Goal: Transaction & Acquisition: Purchase product/service

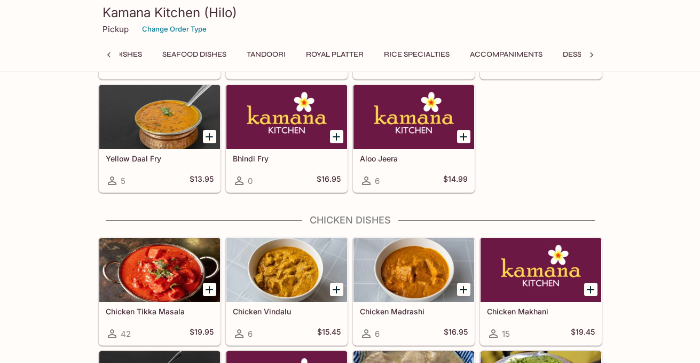
scroll to position [1064, 0]
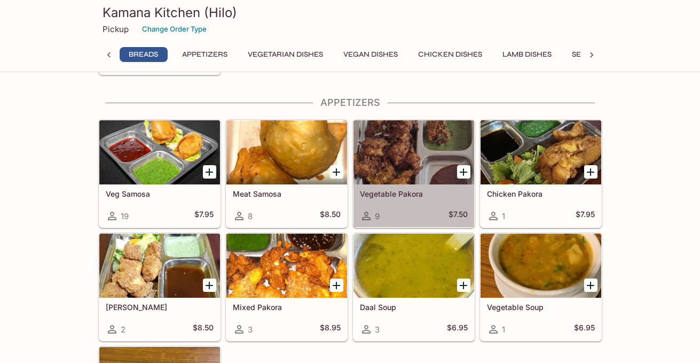
click at [410, 164] on div at bounding box center [414, 152] width 121 height 64
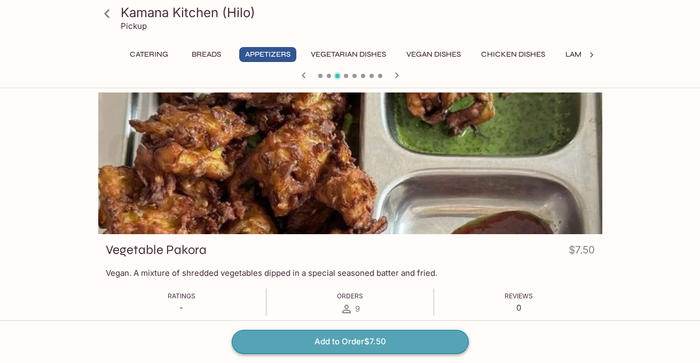
click at [358, 342] on button "Add to Order $7.50" at bounding box center [350, 342] width 237 height 24
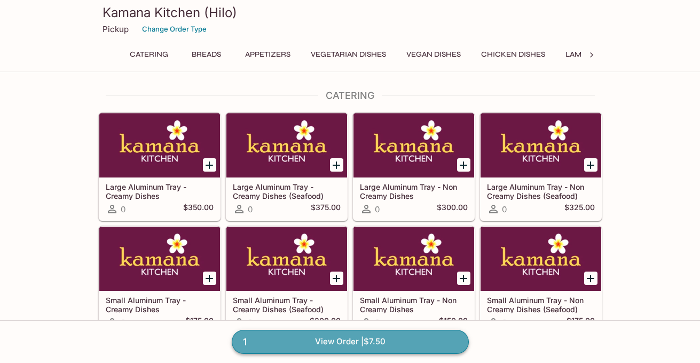
click at [351, 341] on link "1 View Order | $7.50" at bounding box center [350, 342] width 237 height 24
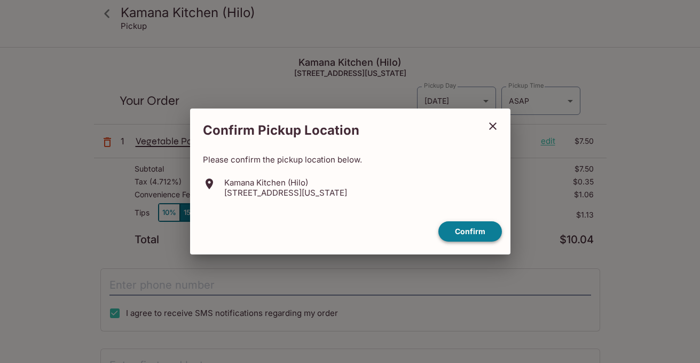
click at [472, 232] on button "Confirm" at bounding box center [470, 231] width 64 height 21
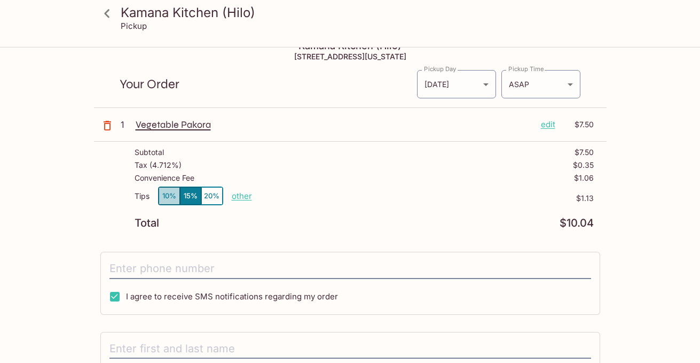
click at [170, 194] on button "10%" at bounding box center [169, 196] width 21 height 18
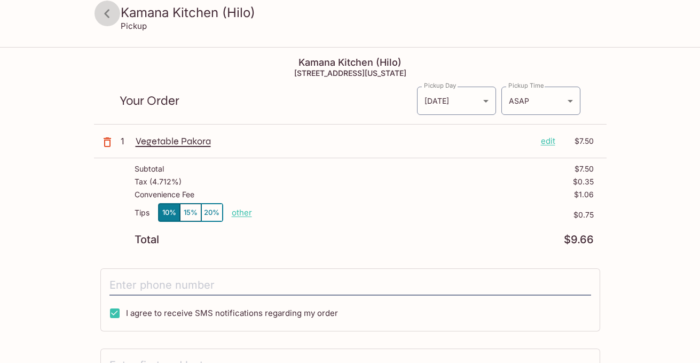
click at [111, 17] on icon at bounding box center [107, 13] width 19 height 19
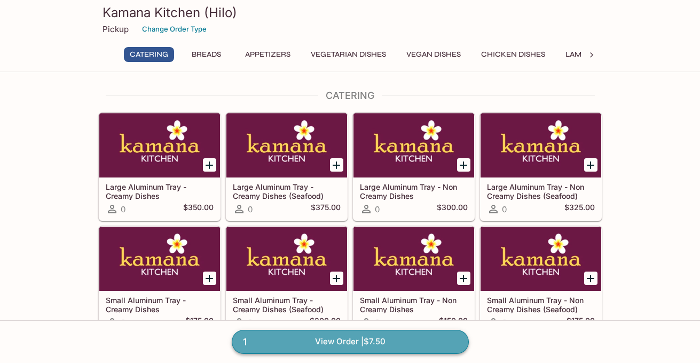
click at [300, 339] on link "1 View Order | $7.50" at bounding box center [350, 342] width 237 height 24
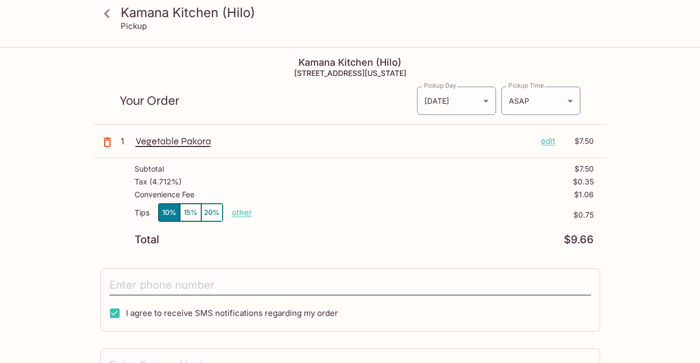
click at [549, 142] on p "edit" at bounding box center [548, 141] width 14 height 12
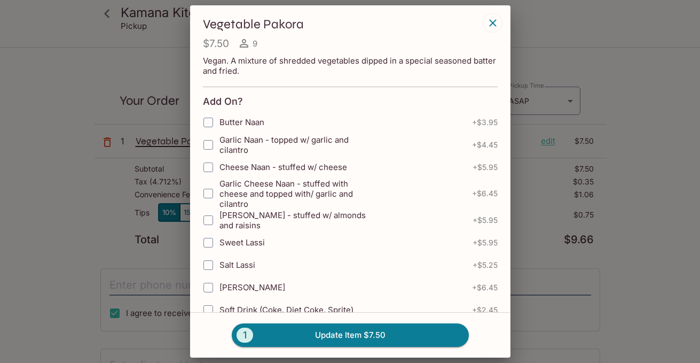
click at [495, 20] on icon "button" at bounding box center [493, 23] width 13 height 13
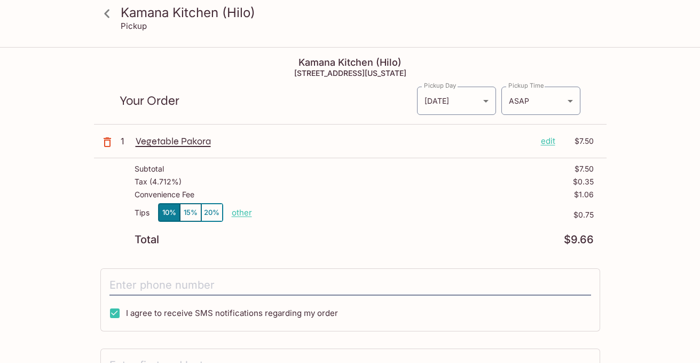
click at [552, 139] on p "edit" at bounding box center [548, 141] width 14 height 12
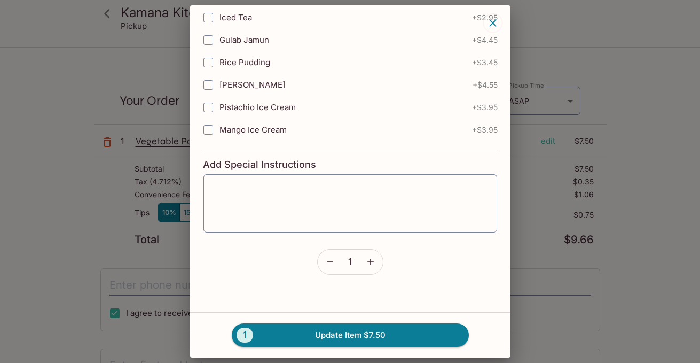
scroll to position [358, 0]
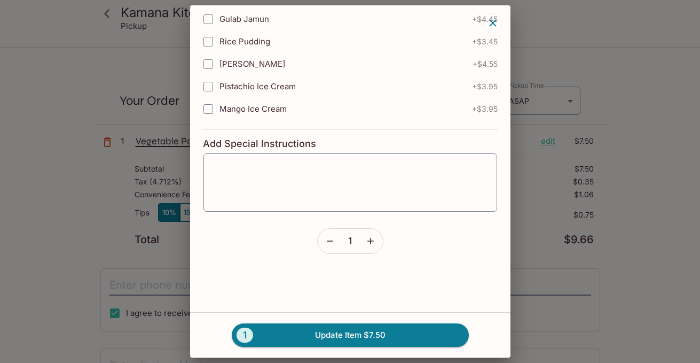
click at [327, 242] on icon "button" at bounding box center [330, 241] width 11 height 11
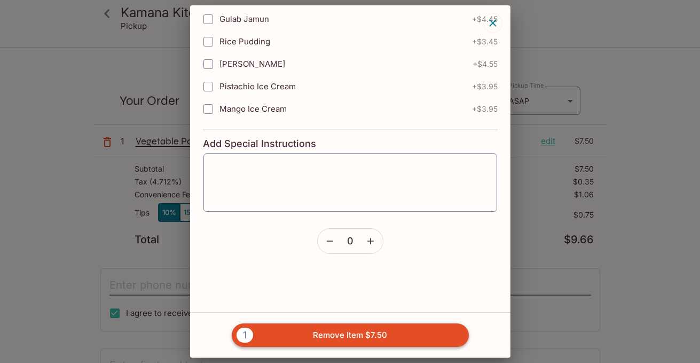
click at [342, 331] on button "1 Remove Item $7.50" at bounding box center [350, 335] width 237 height 24
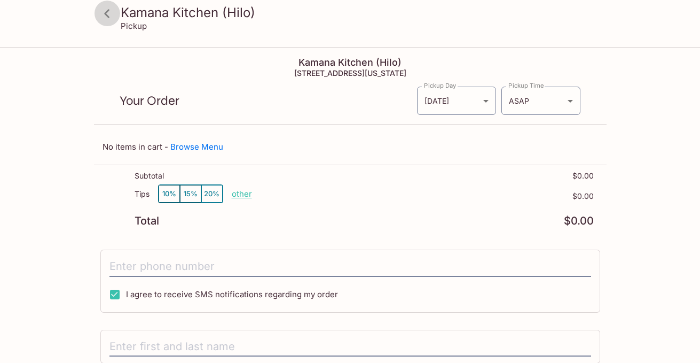
click at [115, 10] on icon at bounding box center [107, 13] width 19 height 19
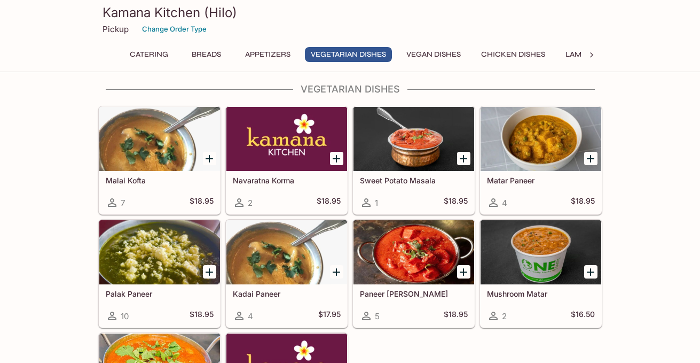
scroll to position [1031, 0]
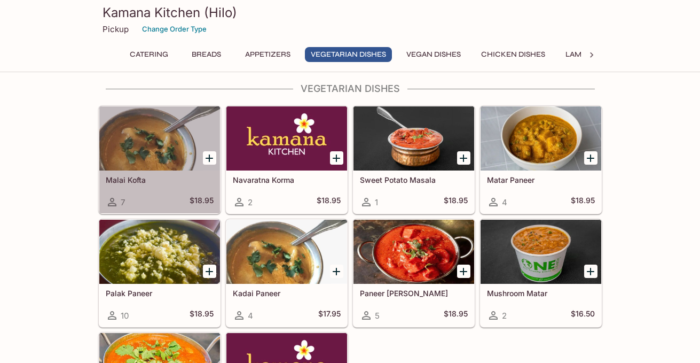
click at [138, 178] on h5 "Malai Kofta" at bounding box center [160, 179] width 108 height 9
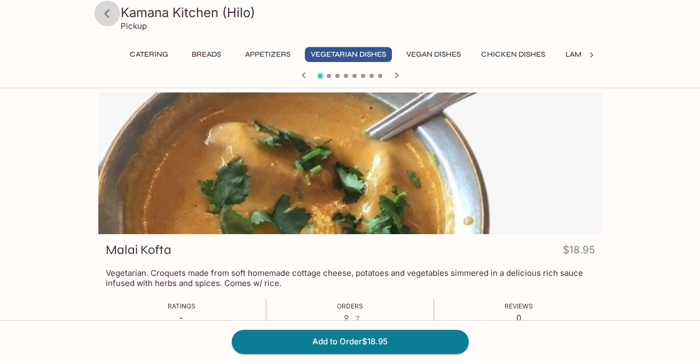
click at [112, 14] on icon at bounding box center [107, 13] width 19 height 19
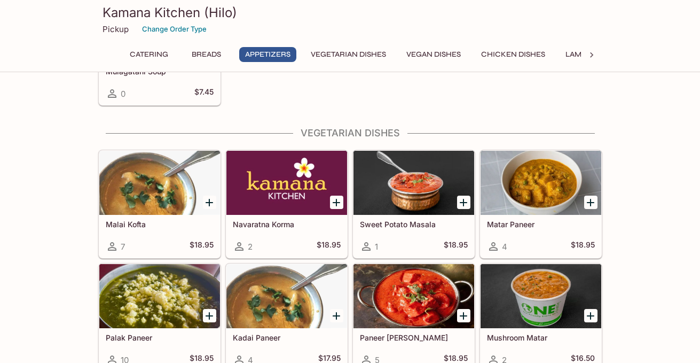
scroll to position [1001, 0]
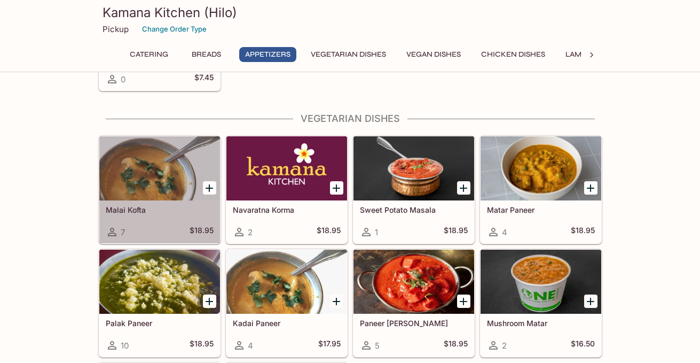
click at [165, 186] on div at bounding box center [159, 168] width 121 height 64
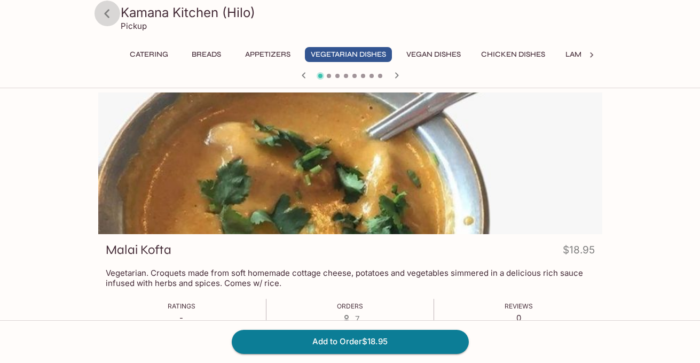
click at [109, 15] on icon at bounding box center [107, 13] width 19 height 19
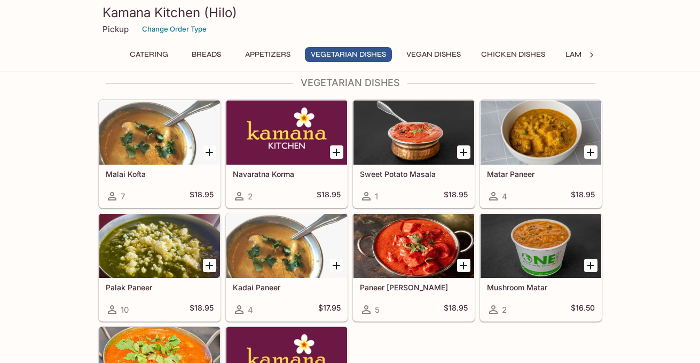
scroll to position [1036, 0]
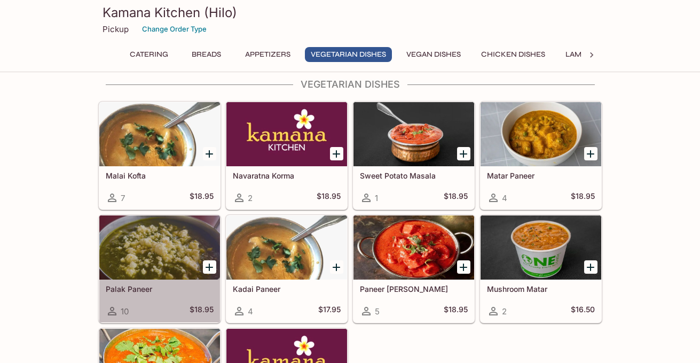
click at [176, 241] on div at bounding box center [159, 247] width 121 height 64
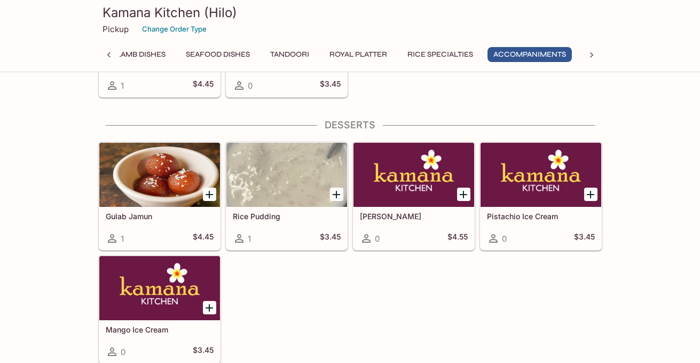
scroll to position [3318, 0]
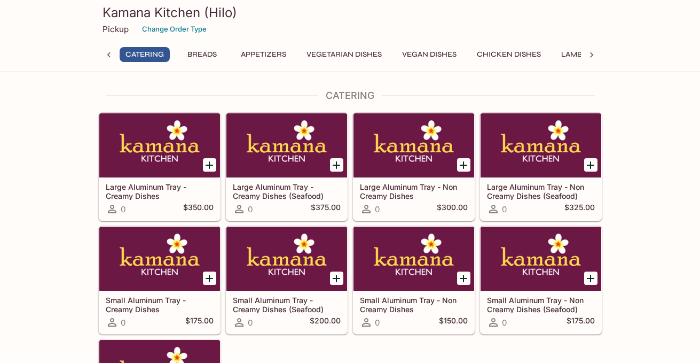
click at [332, 52] on button "Vegetarian Dishes" at bounding box center [344, 54] width 87 height 15
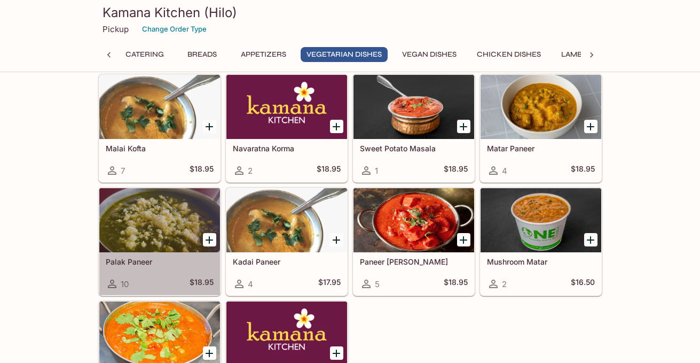
click at [167, 208] on div at bounding box center [159, 220] width 121 height 64
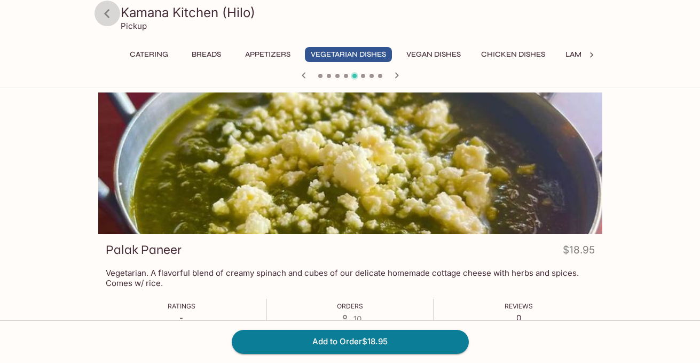
click at [109, 12] on icon at bounding box center [107, 13] width 19 height 19
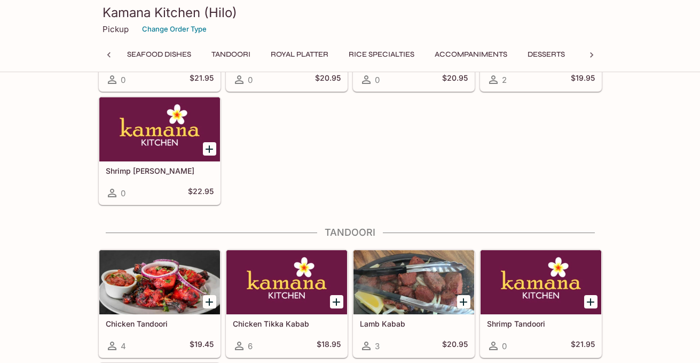
scroll to position [2119, 0]
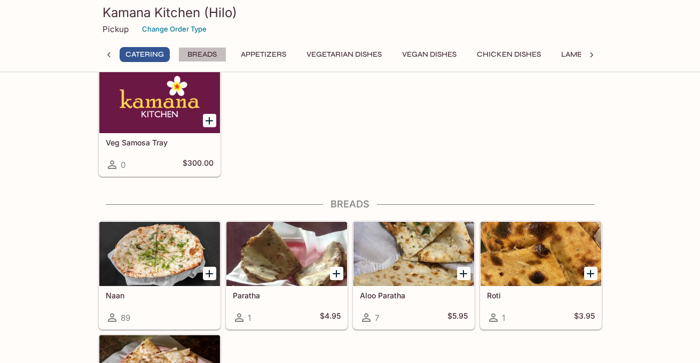
click at [199, 57] on button "Breads" at bounding box center [202, 54] width 48 height 15
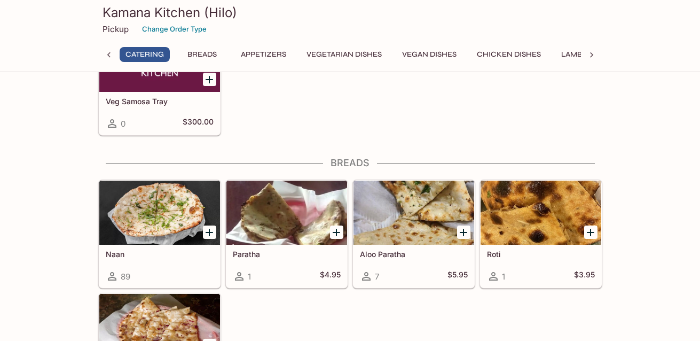
click at [149, 216] on div at bounding box center [159, 213] width 121 height 64
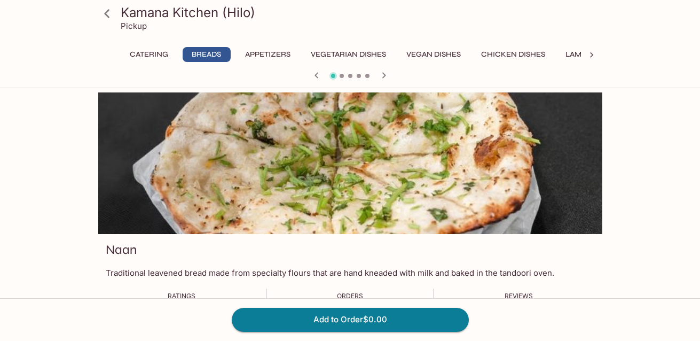
click at [105, 17] on icon at bounding box center [107, 13] width 19 height 19
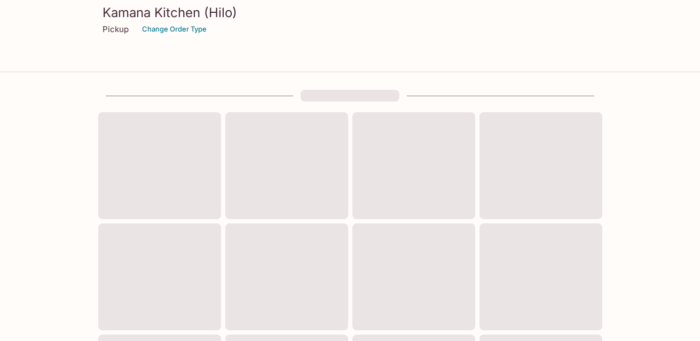
scroll to position [312, 0]
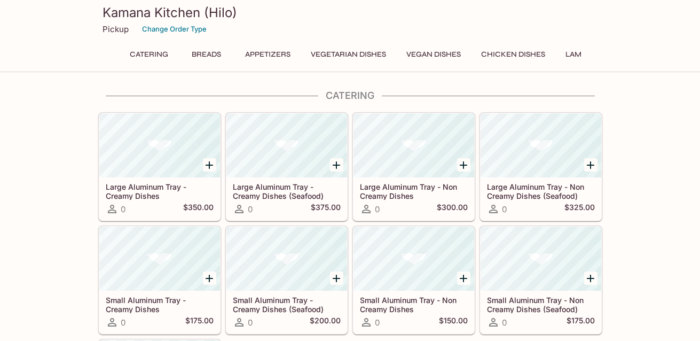
scroll to position [434, 0]
